Goal: Task Accomplishment & Management: Use online tool/utility

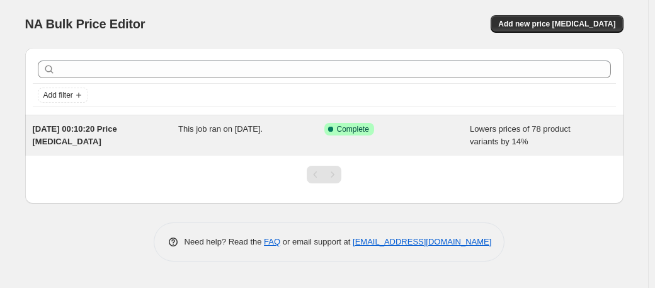
click at [122, 137] on div "[DATE] 00:10:20 Price [MEDICAL_DATA]" at bounding box center [106, 135] width 146 height 25
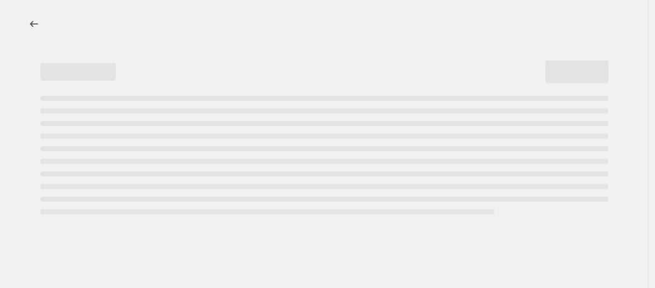
select select "percentage"
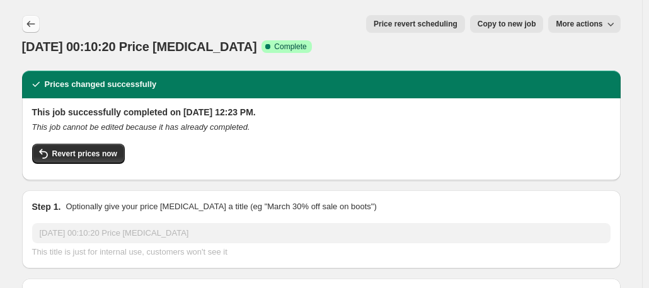
click at [35, 15] on button "Price change jobs" at bounding box center [31, 24] width 18 height 18
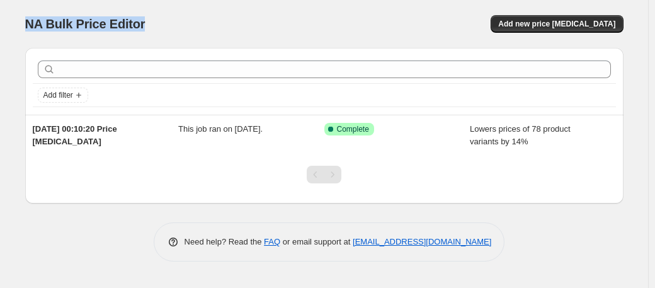
drag, startPoint x: 150, startPoint y: 28, endPoint x: -24, endPoint y: 9, distance: 174.9
click at [0, 9] on html "Home Settings Plans Skip to content NA Bulk Price Editor. This page is ready NA…" at bounding box center [327, 144] width 655 height 288
click at [198, 22] on div "NA Bulk Price Editor" at bounding box center [169, 24] width 288 height 18
